Goal: Task Accomplishment & Management: Manage account settings

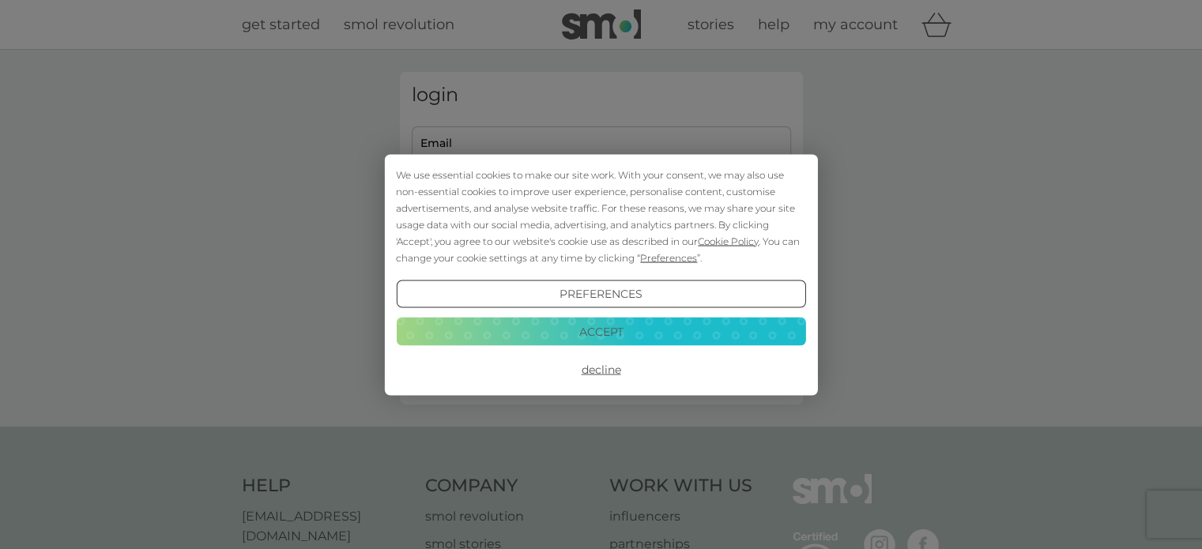
click at [602, 371] on button "Decline" at bounding box center [600, 370] width 409 height 28
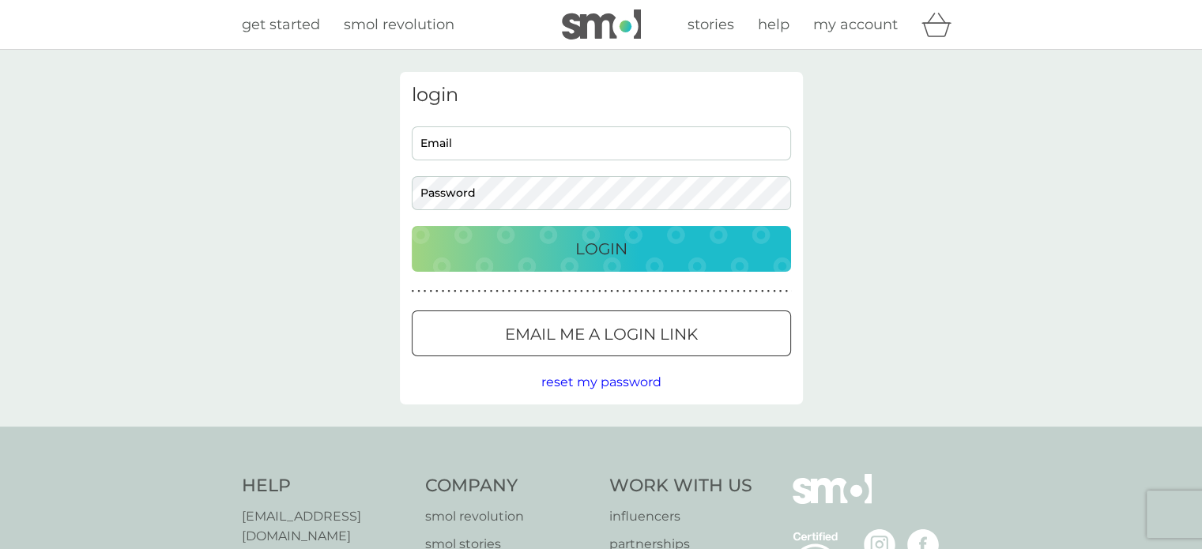
drag, startPoint x: 0, startPoint y: 0, endPoint x: 455, endPoint y: 145, distance: 478.0
click at [455, 145] on input "Email" at bounding box center [601, 143] width 379 height 34
type input "rebecca.harries@yahoo.co.uk"
click at [594, 249] on p "Login" at bounding box center [601, 248] width 52 height 25
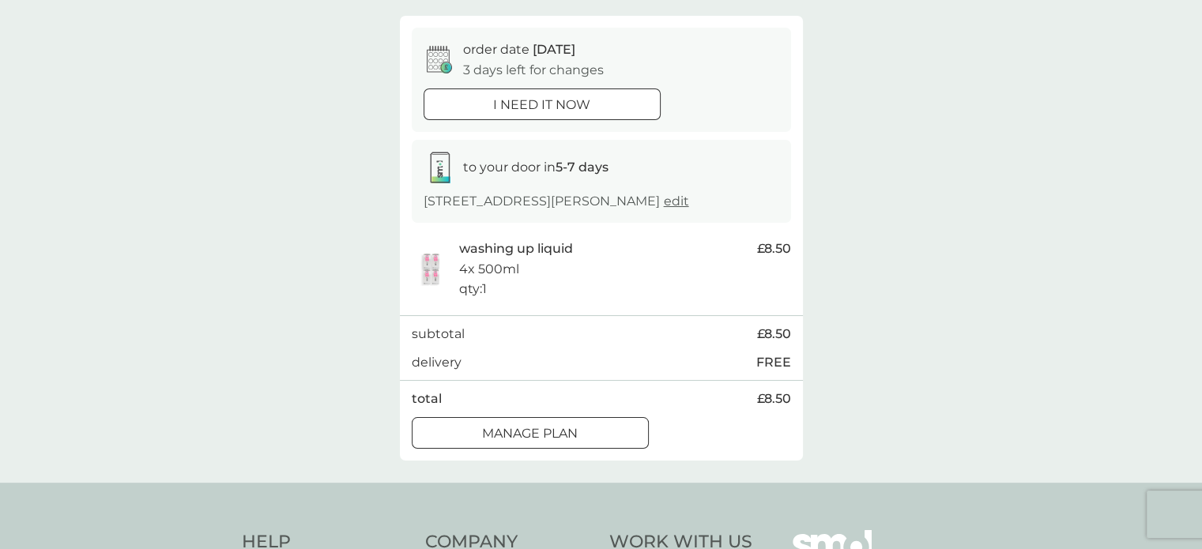
scroll to position [158, 0]
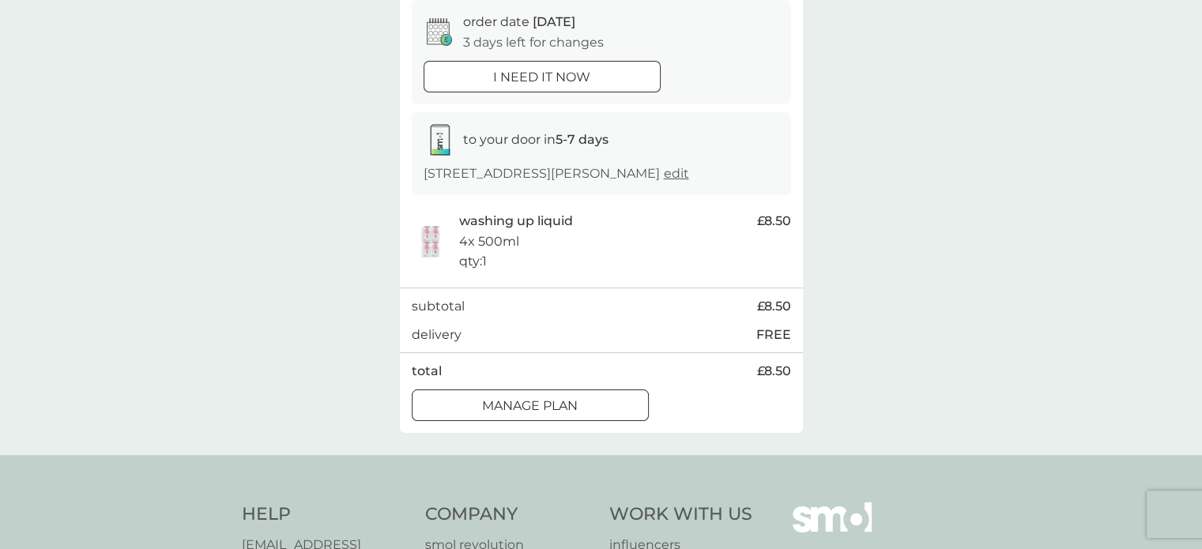
click at [509, 410] on div at bounding box center [511, 405] width 10 height 10
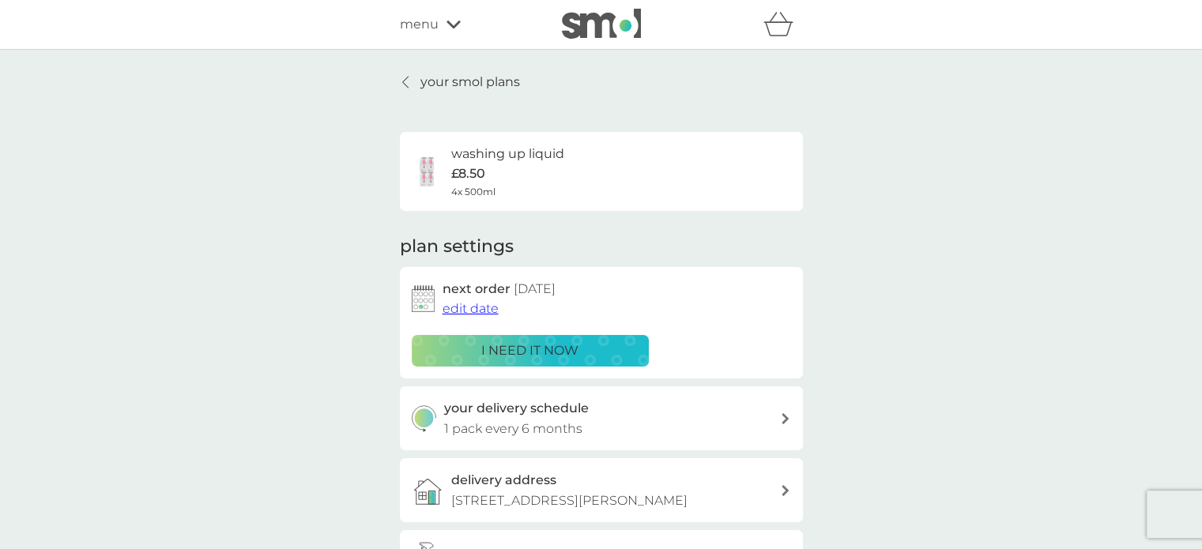
click at [477, 315] on span "edit date" at bounding box center [471, 308] width 56 height 15
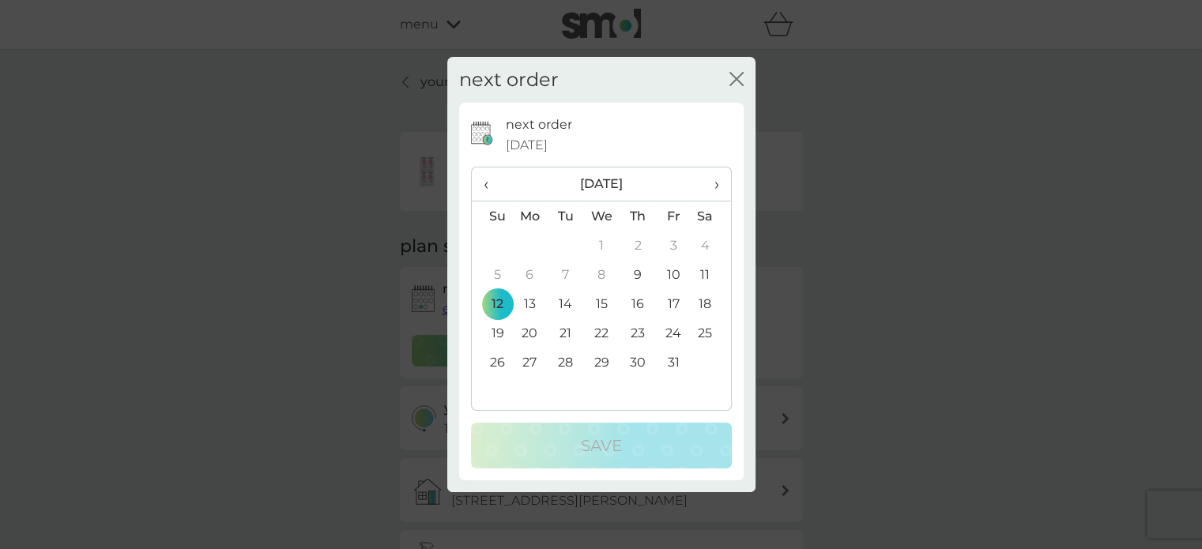
click at [721, 186] on th "›" at bounding box center [711, 185] width 40 height 34
click at [493, 352] on td "23" at bounding box center [492, 362] width 40 height 29
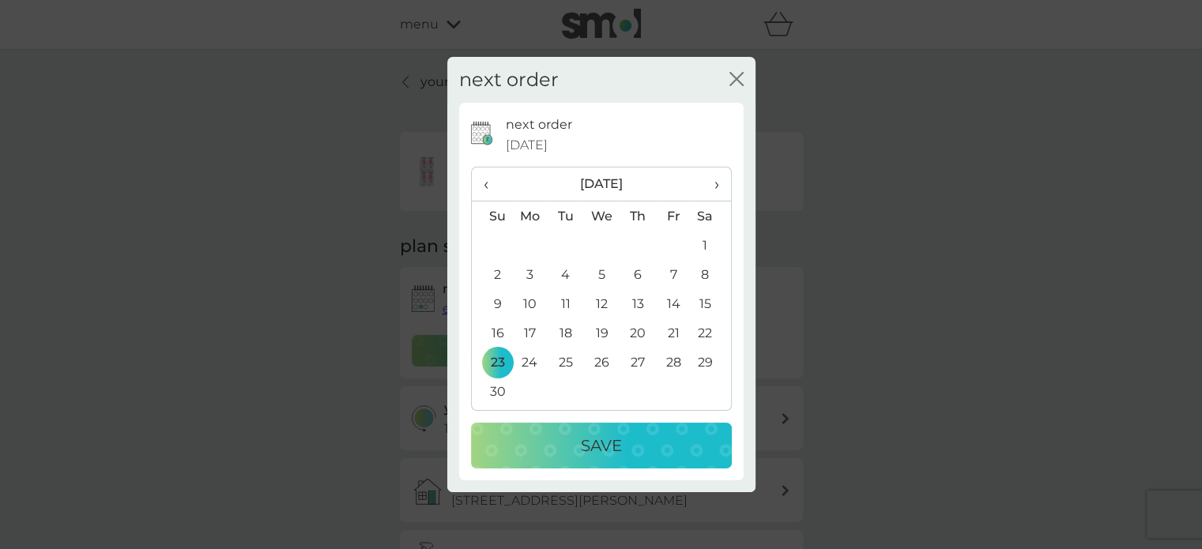
click at [566, 442] on div "Save" at bounding box center [601, 445] width 229 height 25
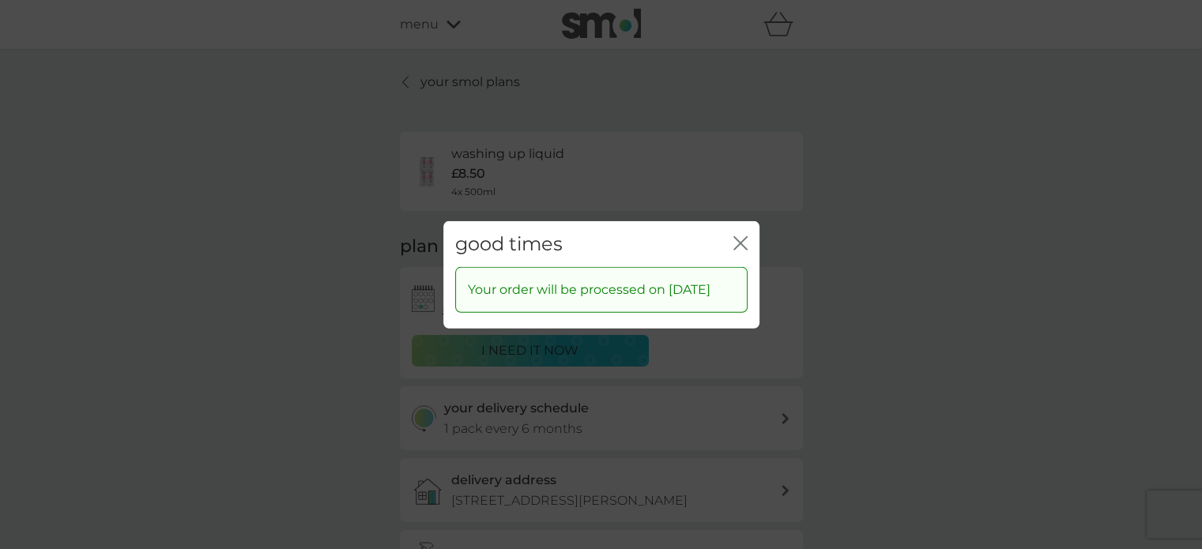
click at [744, 243] on div "close" at bounding box center [741, 243] width 14 height 23
